Goal: Information Seeking & Learning: Understand process/instructions

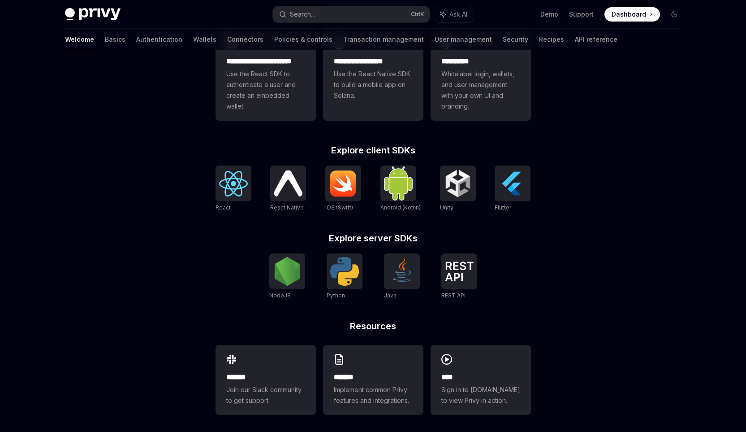
scroll to position [281, 0]
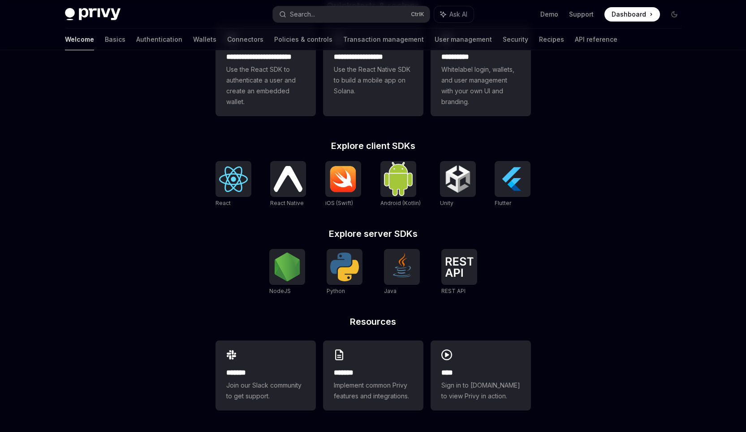
click at [541, 248] on div "**********" at bounding box center [373, 216] width 344 height 430
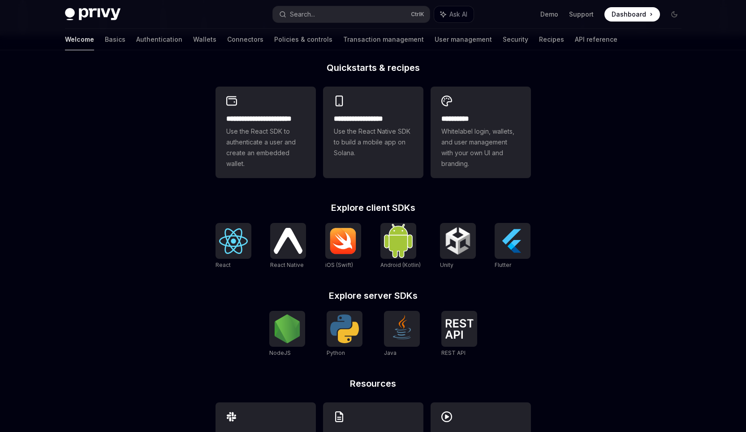
scroll to position [236, 0]
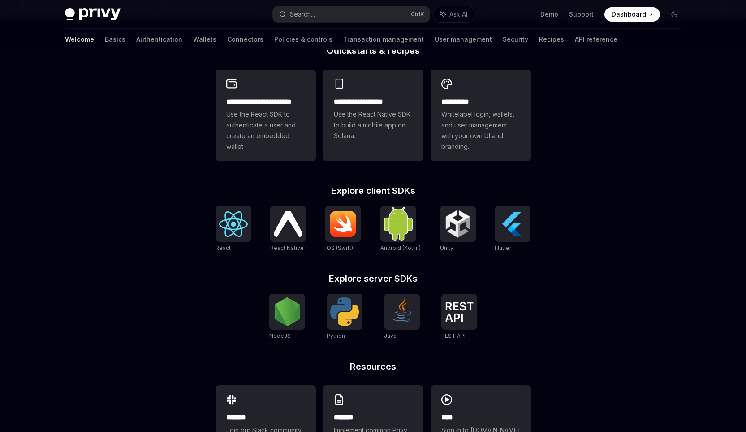
click at [196, 176] on div "**********" at bounding box center [373, 145] width 746 height 663
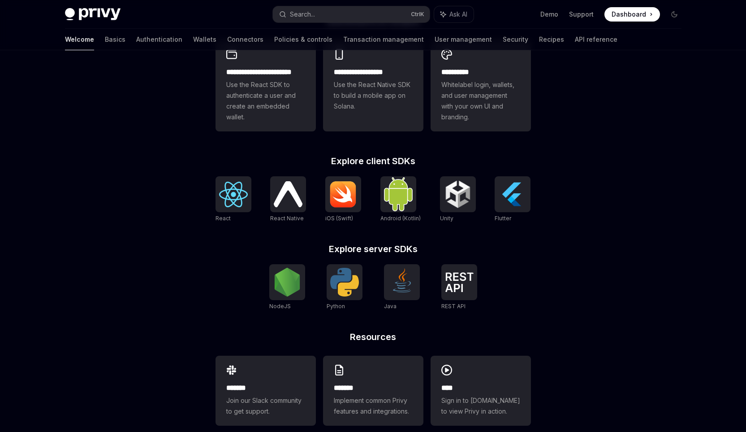
scroll to position [281, 0]
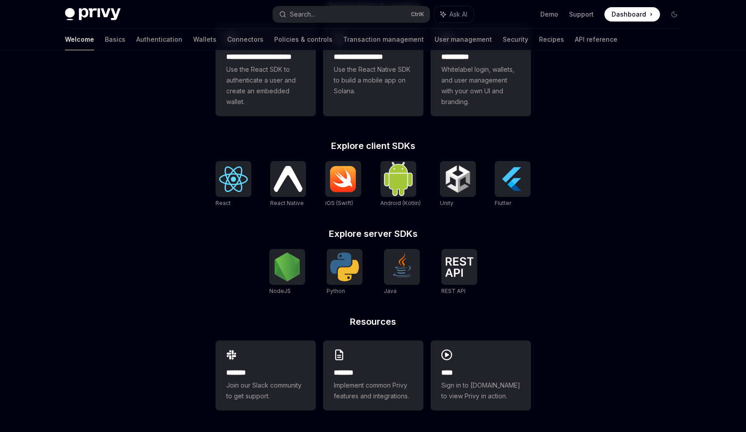
drag, startPoint x: 198, startPoint y: 229, endPoint x: 220, endPoint y: 227, distance: 22.0
click at [198, 229] on div "**********" at bounding box center [373, 100] width 746 height 663
click at [459, 268] on img at bounding box center [459, 267] width 29 height 20
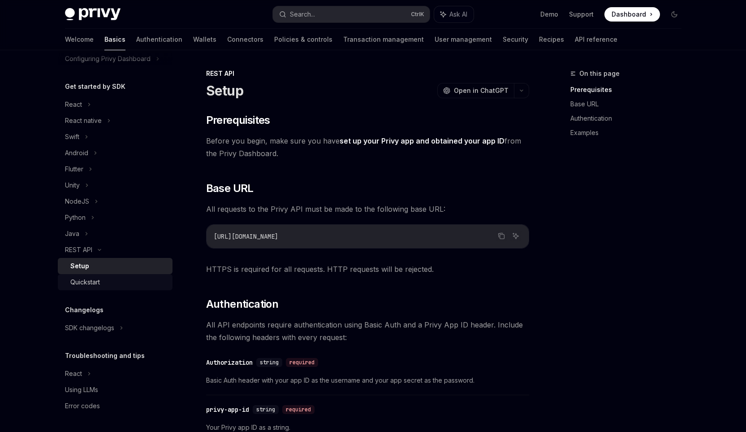
click at [83, 281] on div "Quickstart" at bounding box center [85, 282] width 30 height 11
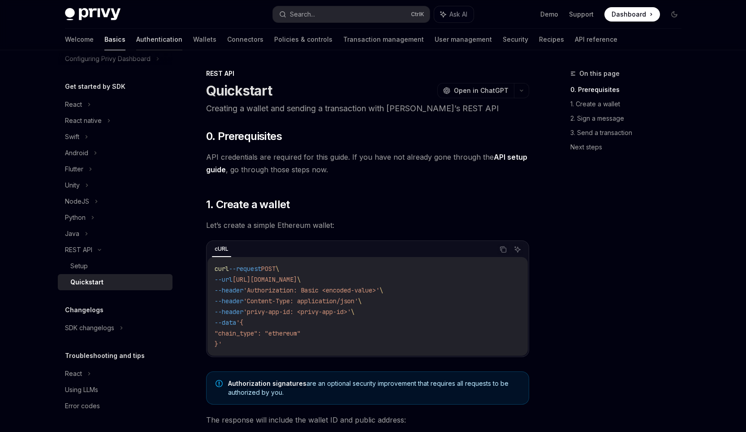
click at [136, 41] on link "Authentication" at bounding box center [159, 40] width 46 height 22
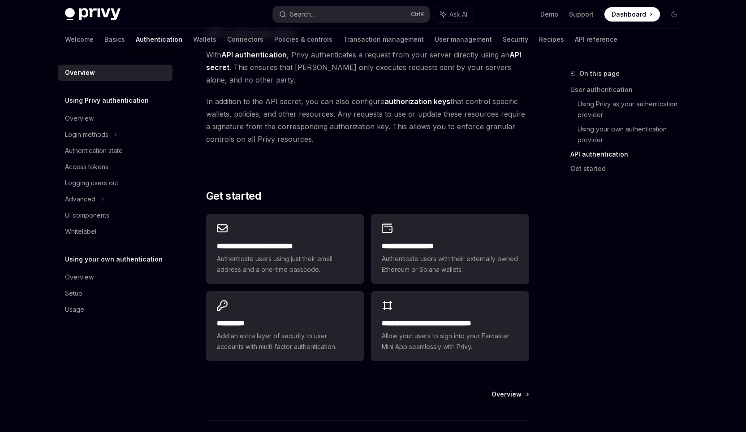
scroll to position [694, 0]
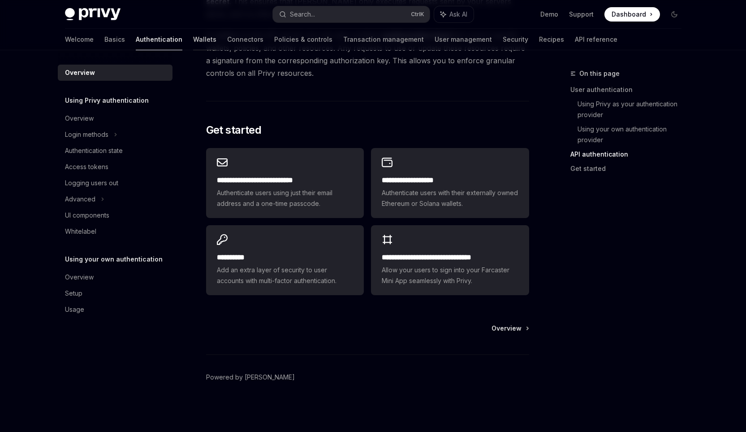
click at [193, 40] on link "Wallets" at bounding box center [204, 40] width 23 height 22
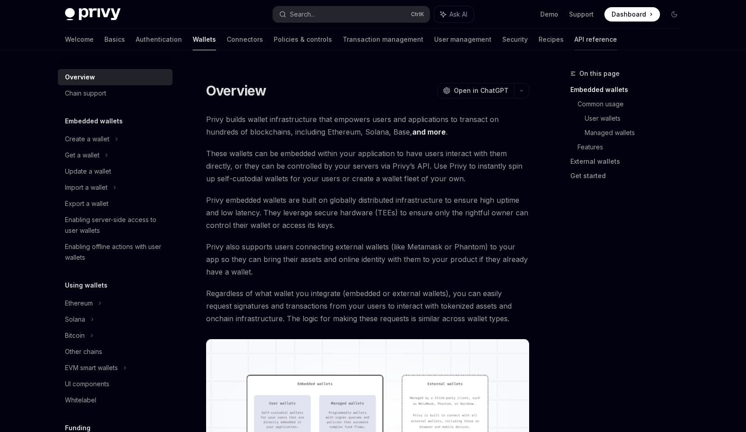
click at [575, 40] on link "API reference" at bounding box center [596, 40] width 43 height 22
type textarea "*"
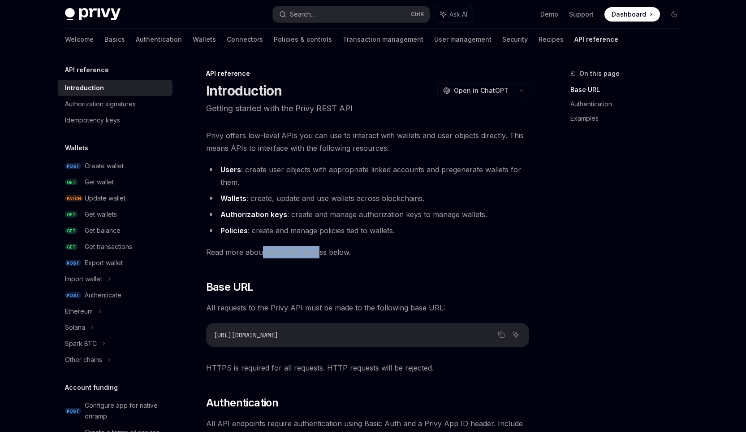
drag, startPoint x: 260, startPoint y: 250, endPoint x: 317, endPoint y: 251, distance: 56.9
click at [317, 251] on span "Read more about direct API access below." at bounding box center [367, 252] width 323 height 13
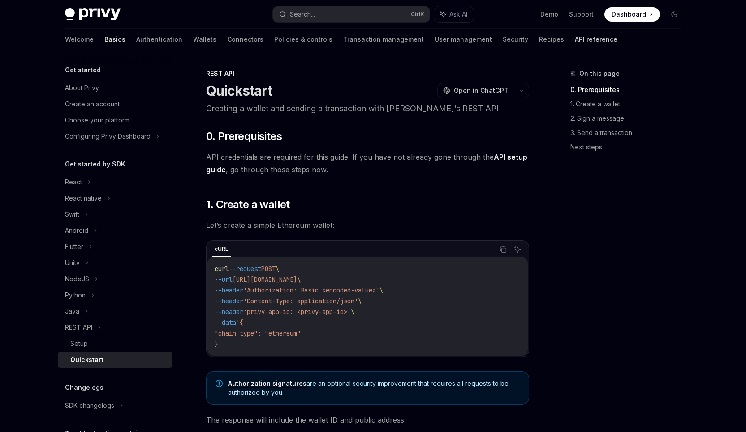
click at [575, 35] on link "API reference" at bounding box center [596, 40] width 43 height 22
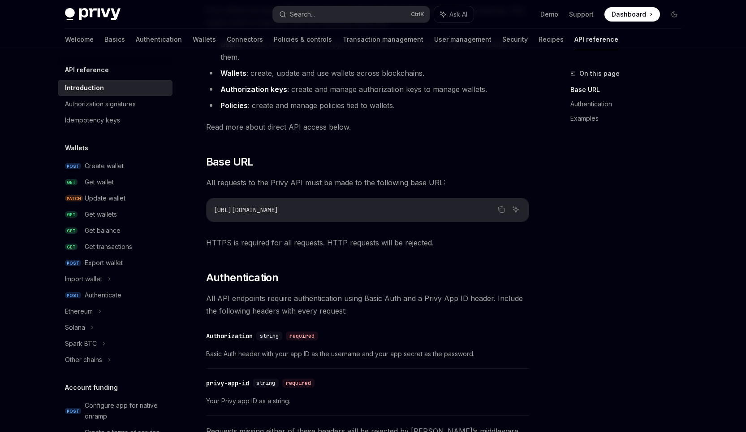
scroll to position [135, 0]
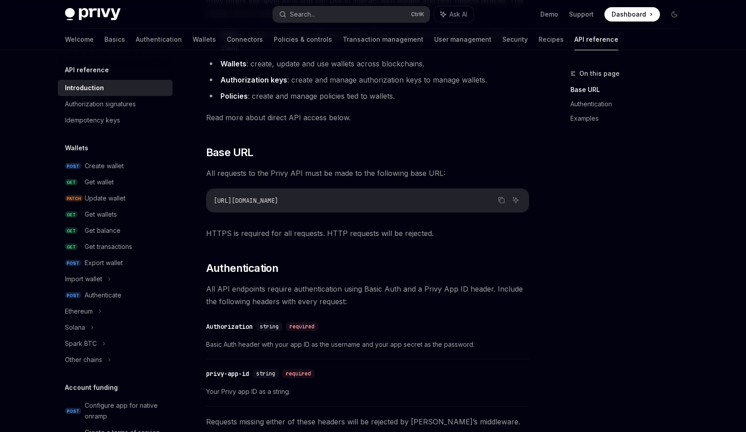
drag, startPoint x: 296, startPoint y: 204, endPoint x: 215, endPoint y: 204, distance: 81.1
click at [215, 204] on code "[URL][DOMAIN_NAME]" at bounding box center [368, 200] width 308 height 11
copy span "[URL][DOMAIN_NAME]"
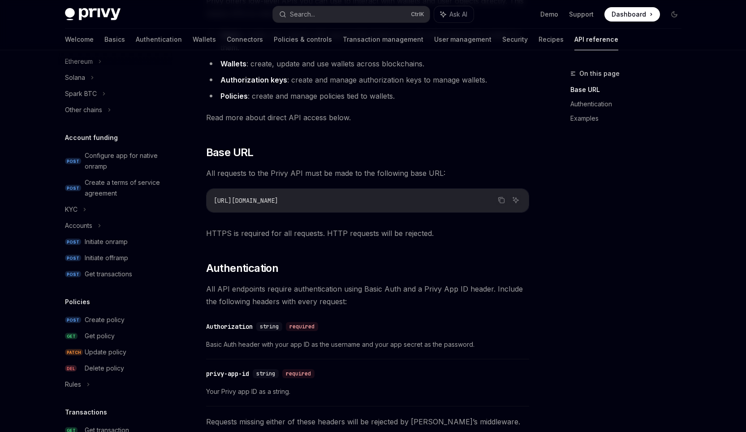
scroll to position [247, 0]
click at [99, 229] on icon at bounding box center [100, 227] width 4 height 11
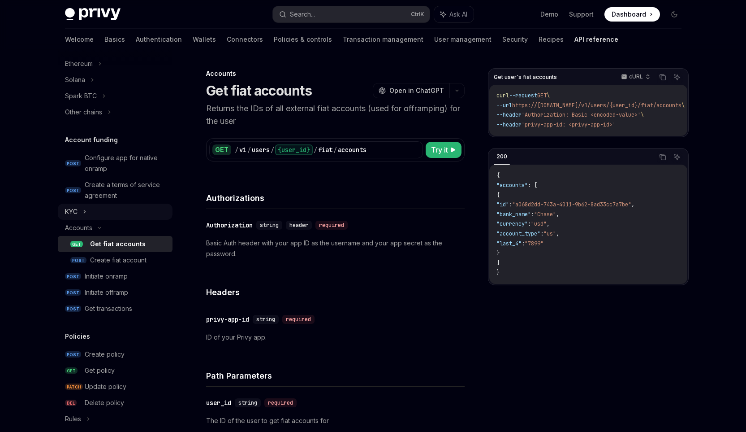
click at [82, 212] on div "KYC" at bounding box center [115, 212] width 115 height 16
type textarea "*"
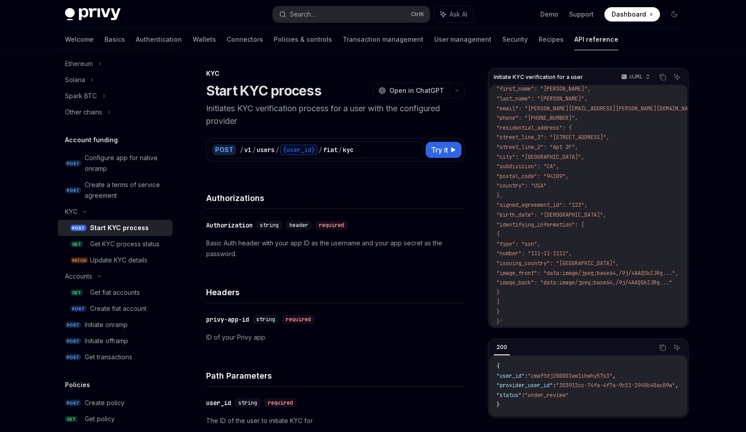
scroll to position [101, 0]
drag, startPoint x: 551, startPoint y: 240, endPoint x: 560, endPoint y: 237, distance: 9.1
click at [541, 240] on span ""type": "ssn"," at bounding box center [519, 243] width 44 height 7
click at [420, 192] on h4 "Authorizations" at bounding box center [335, 198] width 259 height 12
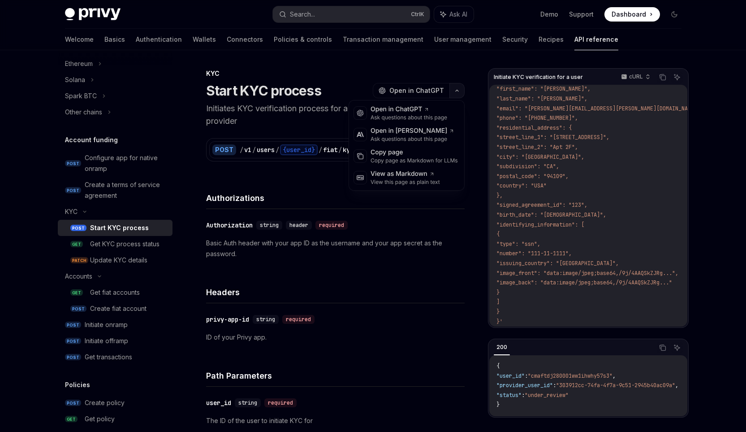
click at [460, 90] on icon "button" at bounding box center [457, 91] width 11 height 4
click at [378, 208] on div "Authorizations" at bounding box center [335, 192] width 259 height 33
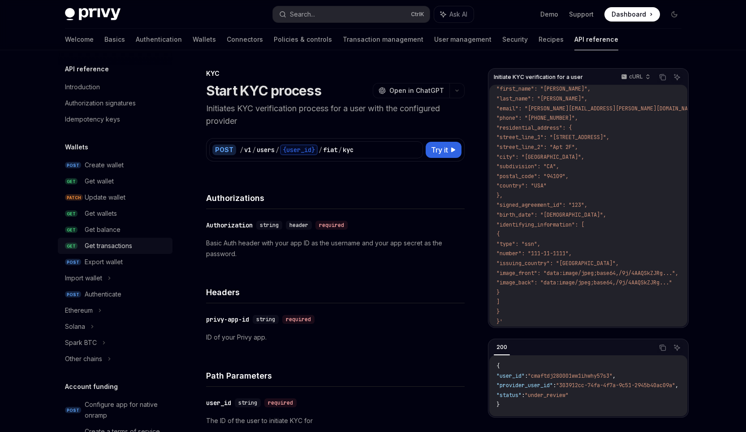
scroll to position [0, 0]
